Goal: Transaction & Acquisition: Obtain resource

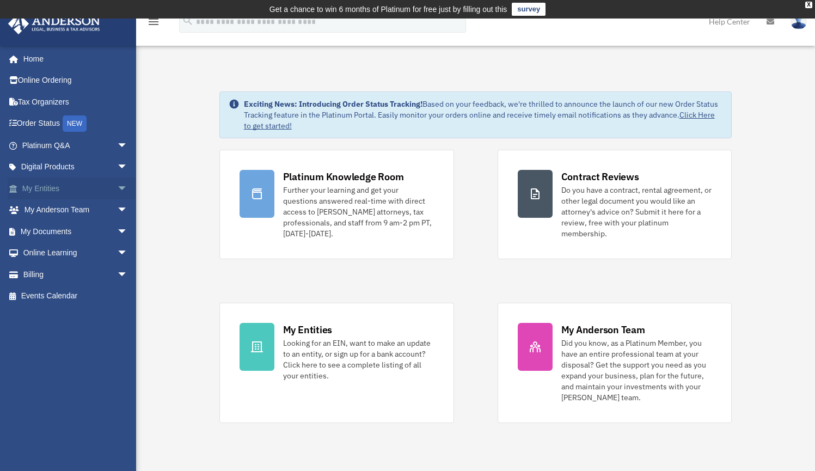
click at [51, 185] on link "My Entities arrow_drop_down" at bounding box center [76, 188] width 137 height 22
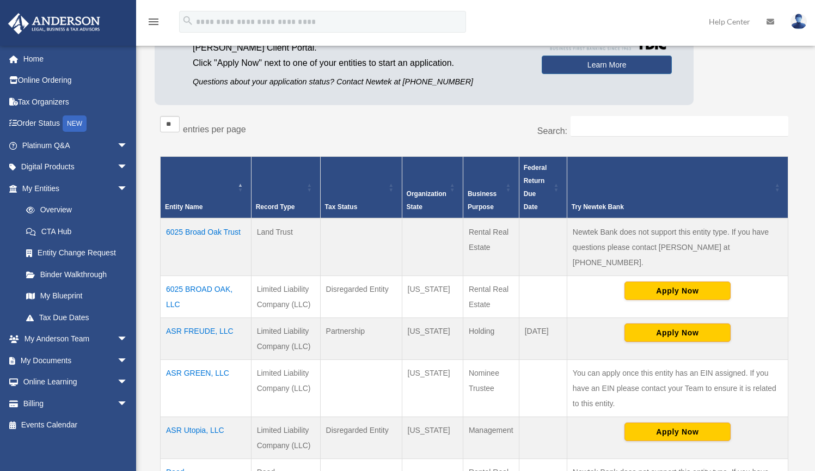
scroll to position [136, 0]
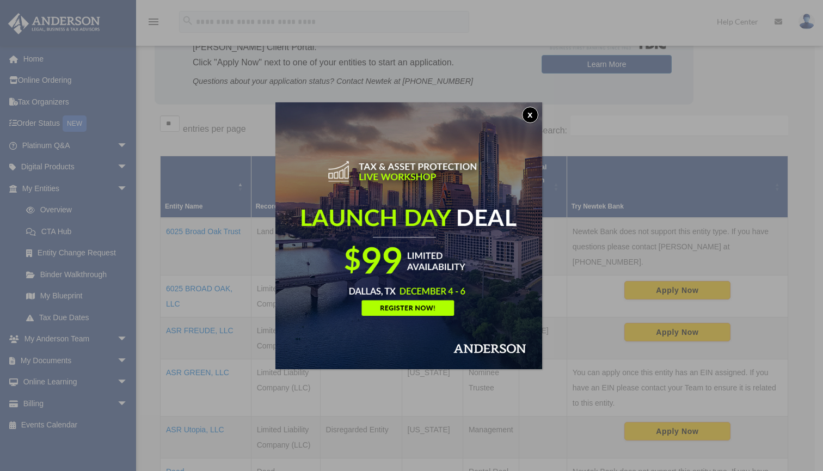
click at [531, 115] on button "x" at bounding box center [530, 115] width 16 height 16
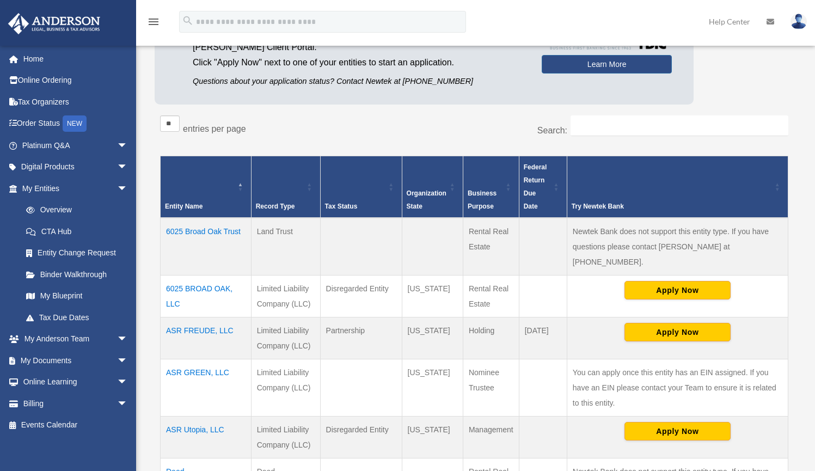
click at [218, 275] on td "6025 BROAD OAK, LLC" at bounding box center [206, 296] width 91 height 42
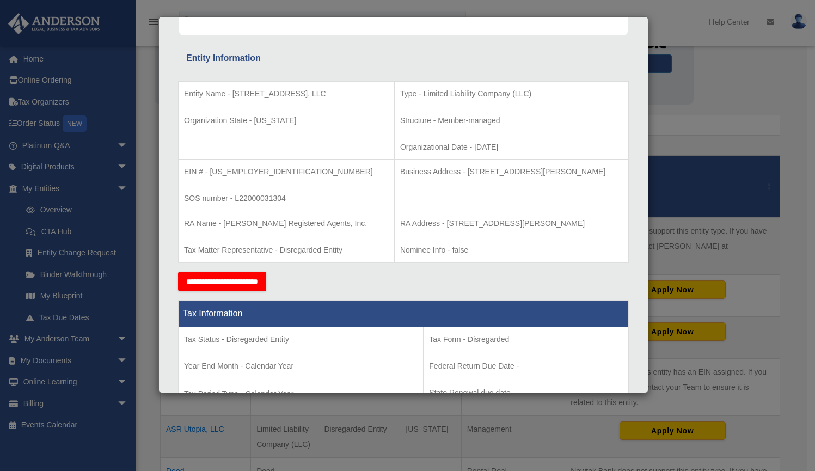
scroll to position [175, 0]
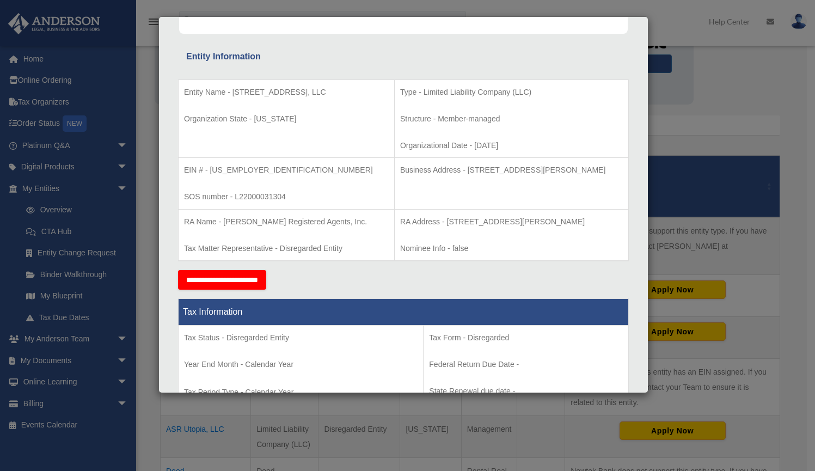
click at [268, 91] on p "Entity Name - 6025 BROAD OAK, LLC" at bounding box center [286, 92] width 205 height 14
copy td "Entity Name - 6025 BROAD OAK, LLC"
click at [227, 168] on p "EIN # - 87-4456336" at bounding box center [286, 170] width 205 height 14
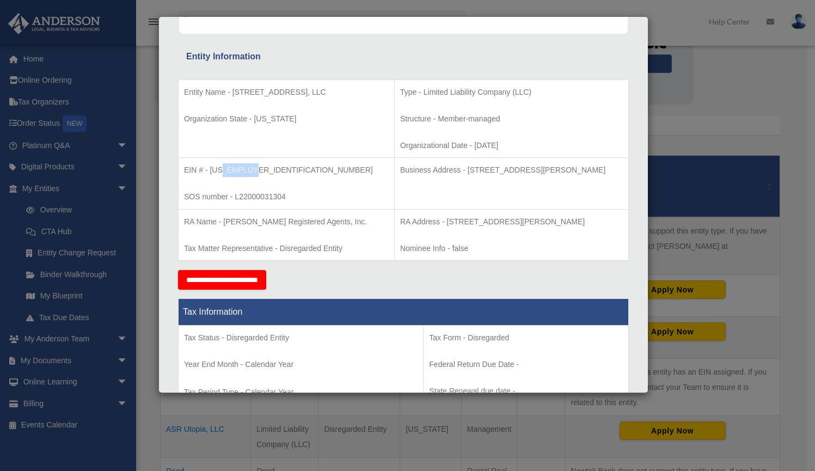
click at [227, 168] on p "EIN # - 87-4456336" at bounding box center [286, 170] width 205 height 14
copy td "EIN # - 87-4456336"
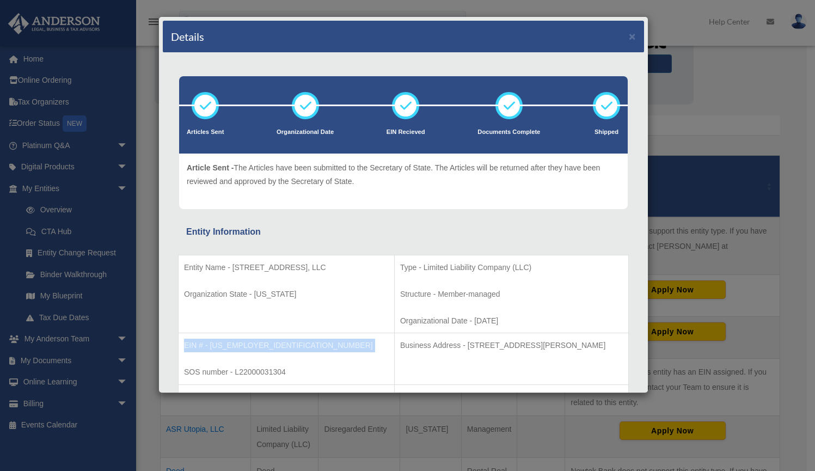
scroll to position [0, 0]
click at [764, 81] on div "Details × Articles Sent Organizational Date" at bounding box center [407, 235] width 815 height 471
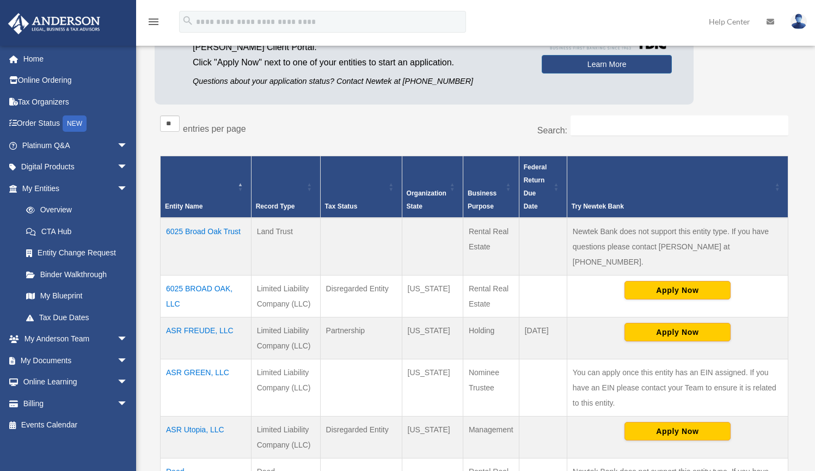
click at [219, 317] on td "ASR FREUDE, LLC" at bounding box center [206, 338] width 91 height 42
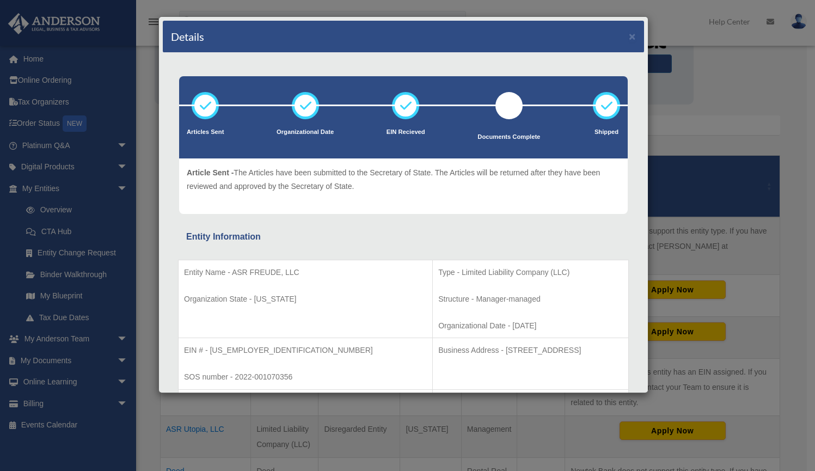
click at [272, 272] on p "Entity Name - ASR FREUDE, LLC" at bounding box center [305, 273] width 243 height 14
copy td "Entity Name - ASR FREUDE, LLC"
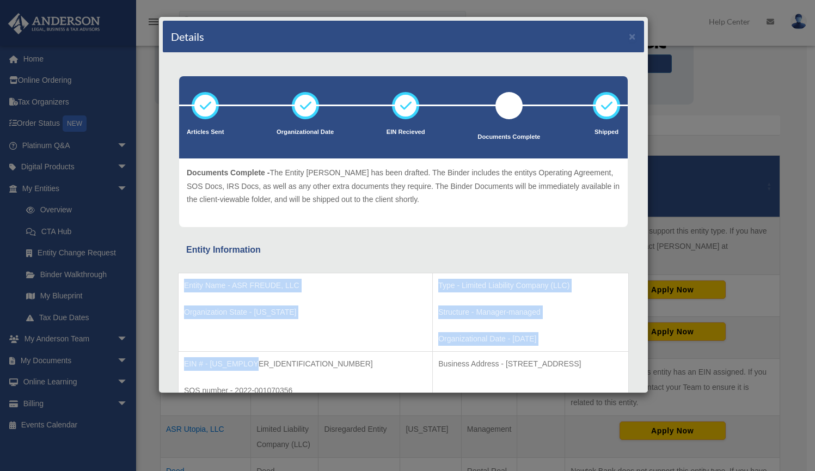
drag, startPoint x: 249, startPoint y: 360, endPoint x: 174, endPoint y: 361, distance: 75.1
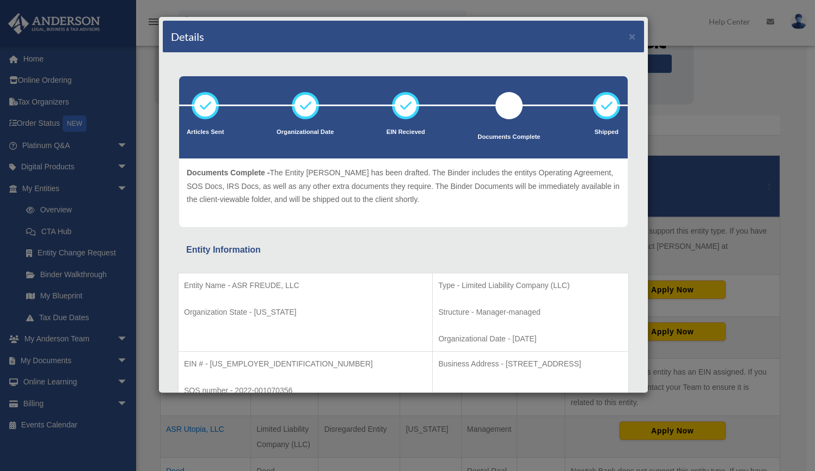
click at [213, 363] on p "EIN # - 87-4441674" at bounding box center [305, 364] width 243 height 14
drag, startPoint x: 249, startPoint y: 361, endPoint x: 183, endPoint y: 360, distance: 65.3
click at [183, 360] on td "EIN # - 87-4441674 SOS number - 2022-001070356" at bounding box center [305, 377] width 254 height 52
copy p "EIN # - 87-4441674"
click at [629, 34] on button "×" at bounding box center [632, 35] width 7 height 11
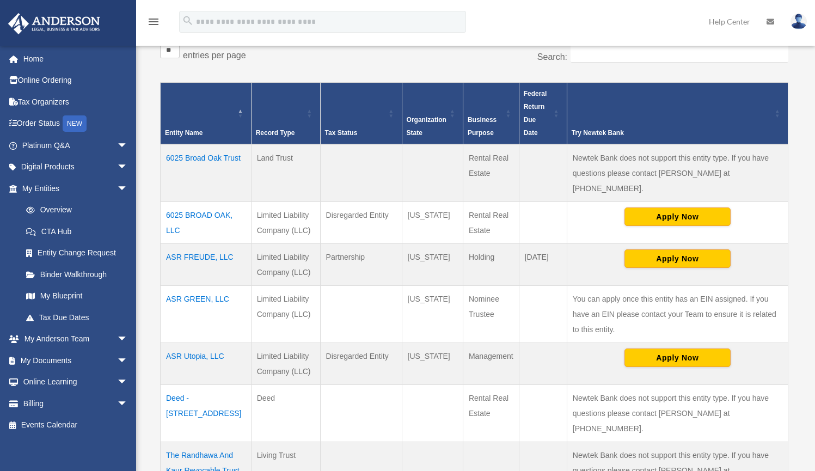
scroll to position [211, 0]
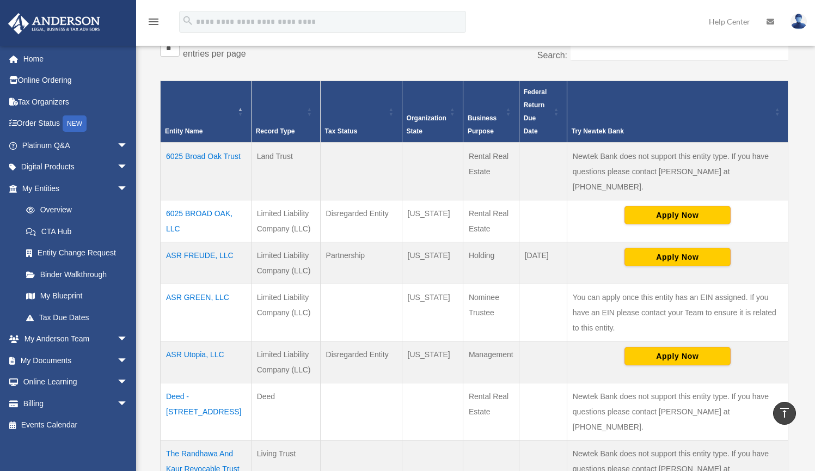
click at [202, 284] on td "ASR GREEN, LLC" at bounding box center [206, 312] width 91 height 57
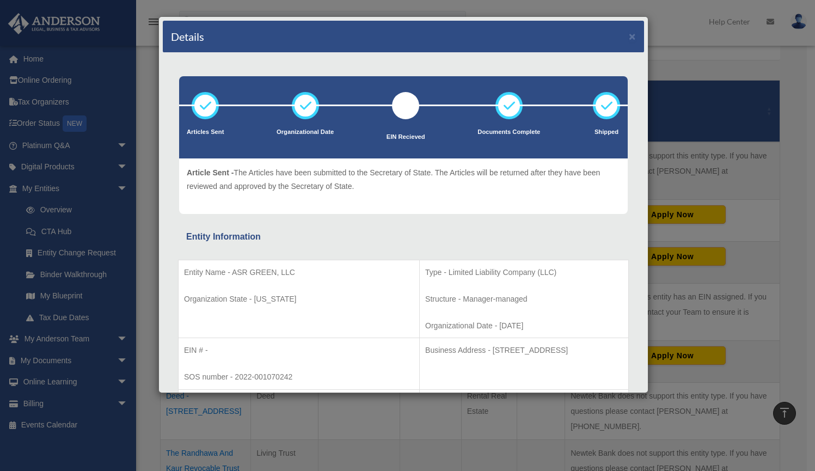
click at [271, 272] on p "Entity Name - ASR GREEN, LLC" at bounding box center [299, 273] width 230 height 14
copy td "Entity Name - ASR GREEN, LLC"
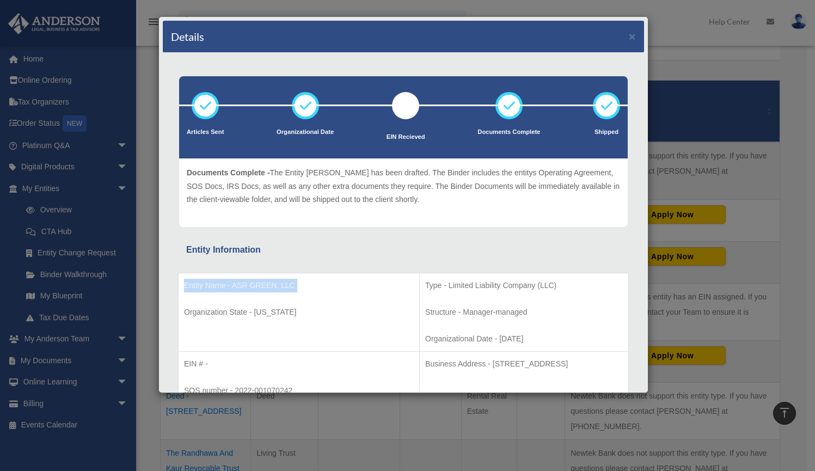
scroll to position [0, 0]
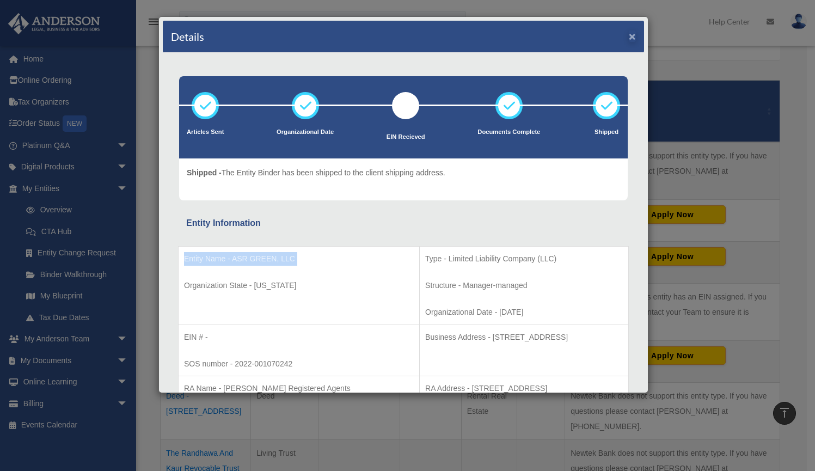
click at [629, 36] on button "×" at bounding box center [632, 35] width 7 height 11
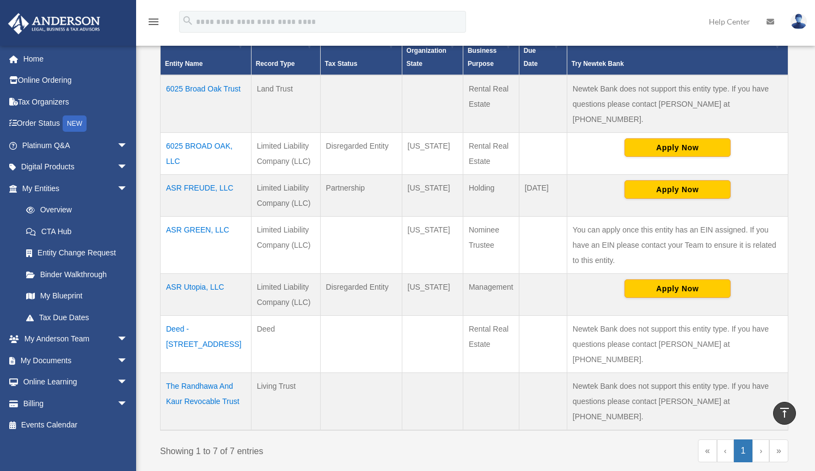
scroll to position [279, 0]
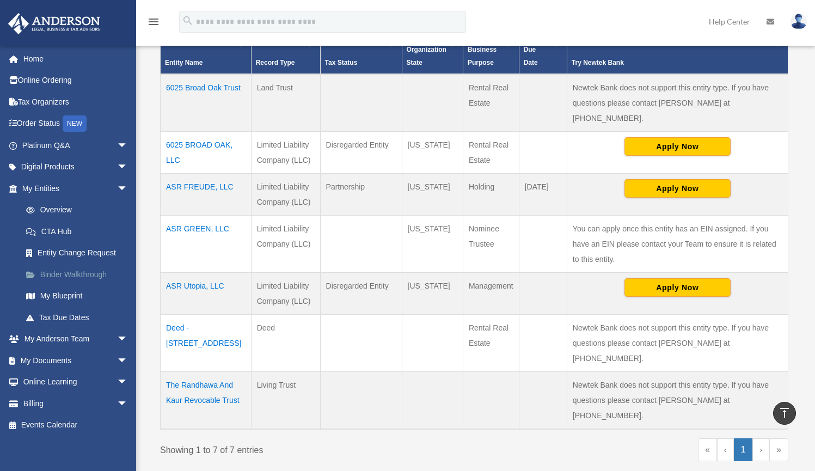
click at [62, 269] on link "Binder Walkthrough" at bounding box center [79, 274] width 129 height 22
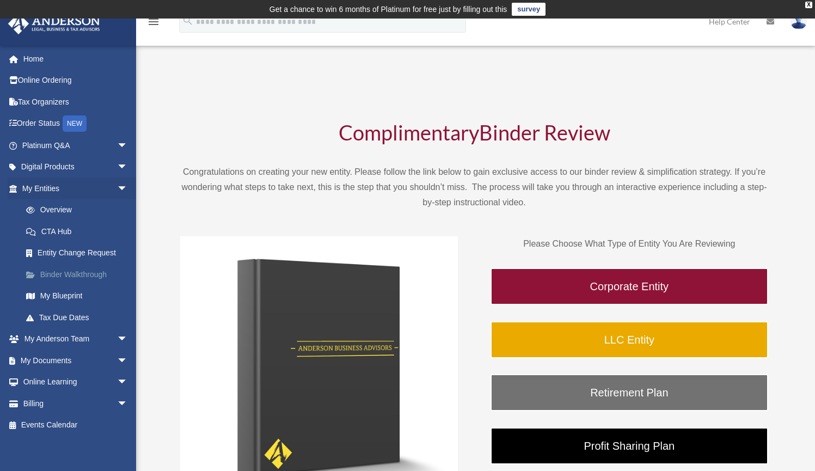
scroll to position [35, 0]
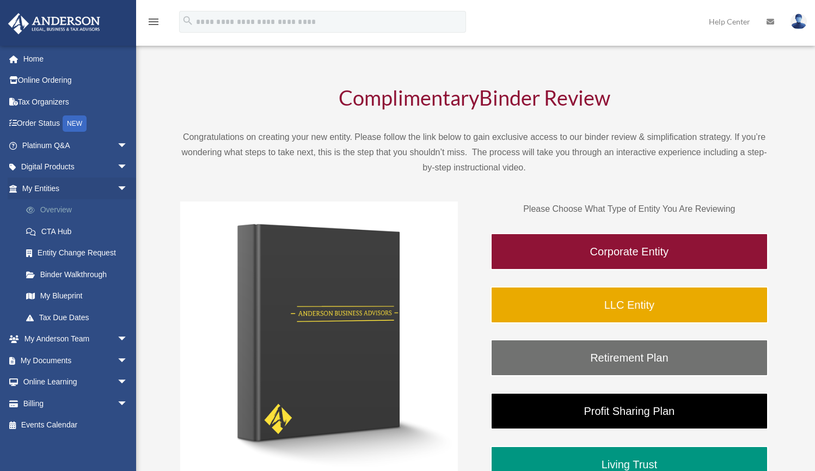
click at [65, 206] on link "Overview" at bounding box center [79, 210] width 129 height 22
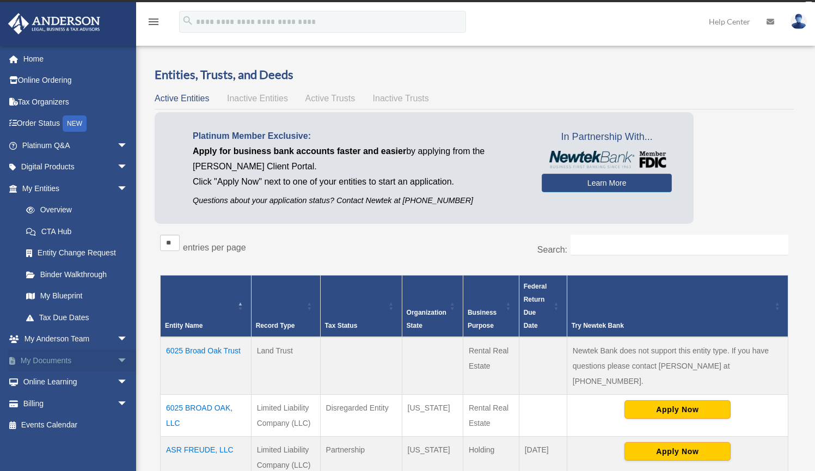
click at [96, 353] on link "My Documents arrow_drop_down" at bounding box center [76, 360] width 137 height 22
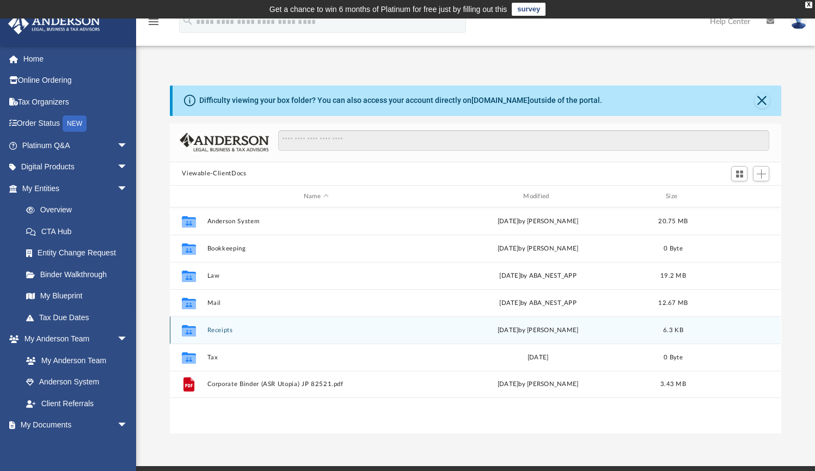
scroll to position [9, 9]
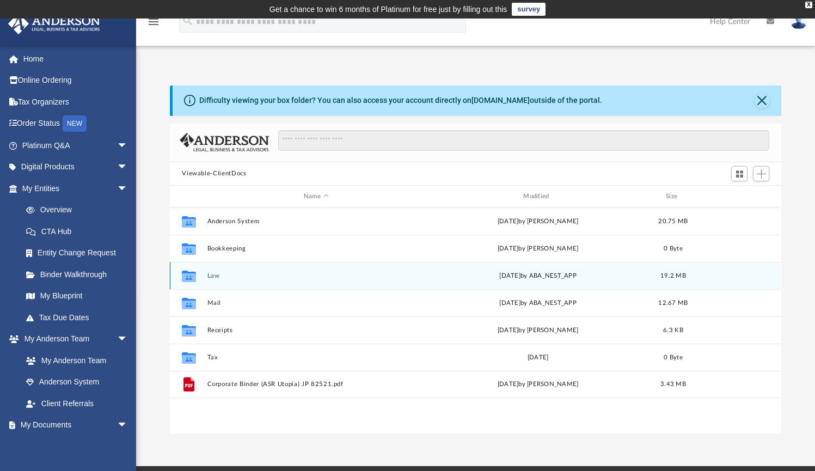
click at [215, 274] on button "Law" at bounding box center [315, 275] width 217 height 7
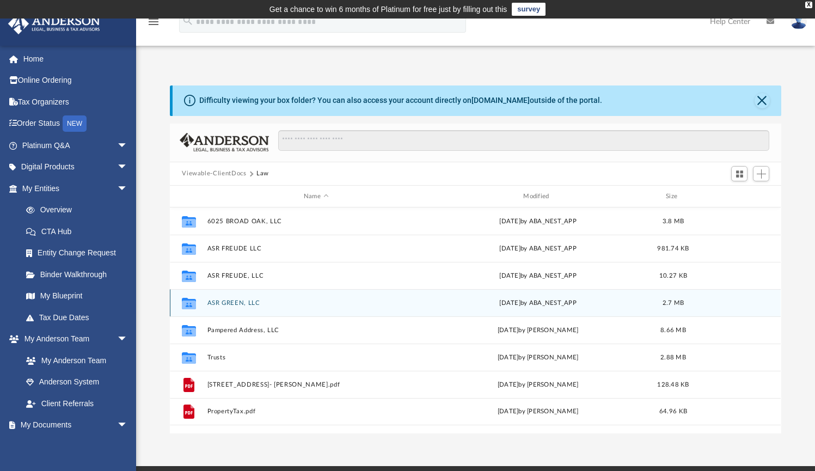
click at [244, 303] on button "ASR GREEN, LLC" at bounding box center [315, 302] width 217 height 7
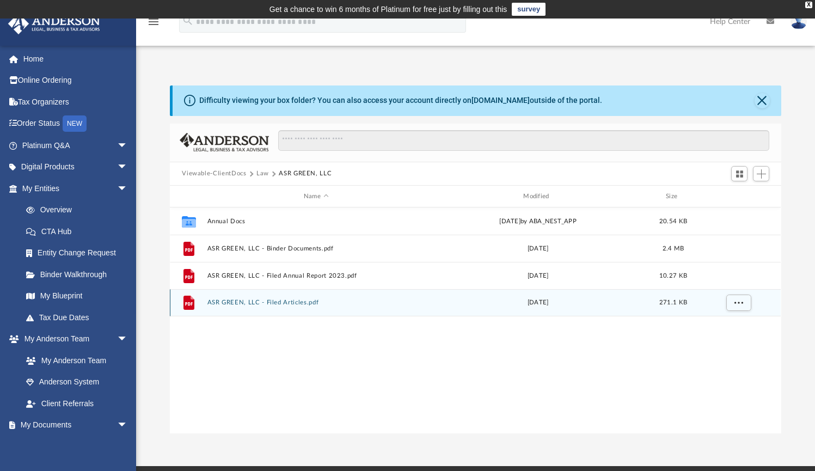
click at [287, 305] on button "ASR GREEN, LLC - Filed Articles.pdf" at bounding box center [315, 302] width 217 height 7
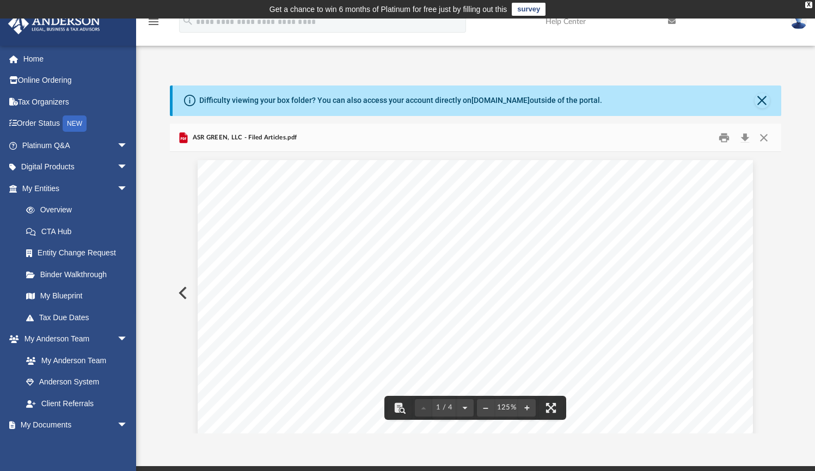
scroll to position [0, 0]
click at [764, 137] on button "Close" at bounding box center [764, 137] width 20 height 17
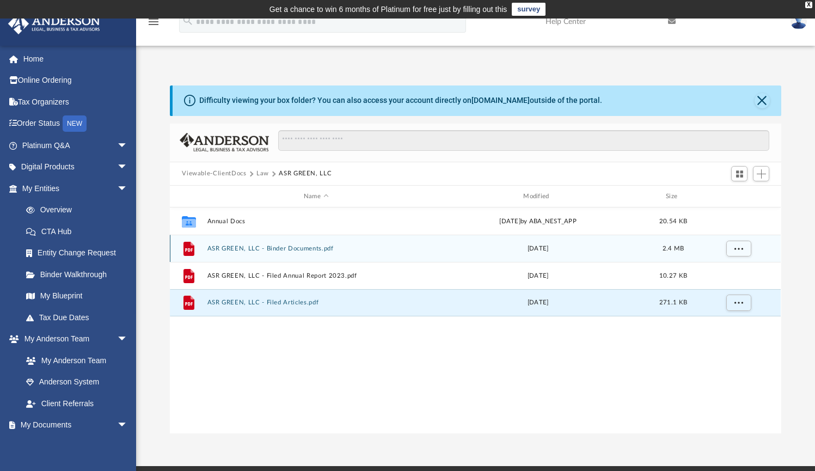
click at [317, 247] on button "ASR GREEN, LLC - Binder Documents.pdf" at bounding box center [315, 248] width 217 height 7
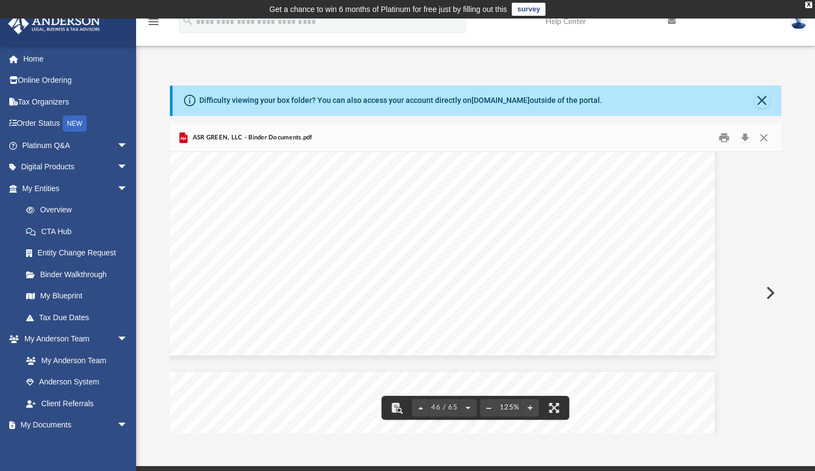
scroll to position [33580, 38]
click at [764, 95] on button "Close" at bounding box center [761, 100] width 15 height 15
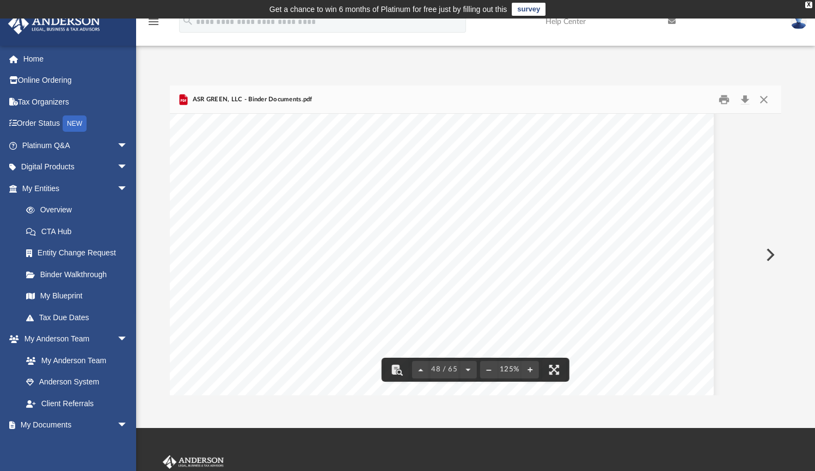
scroll to position [34800, 39]
